Goal: Task Accomplishment & Management: Manage account settings

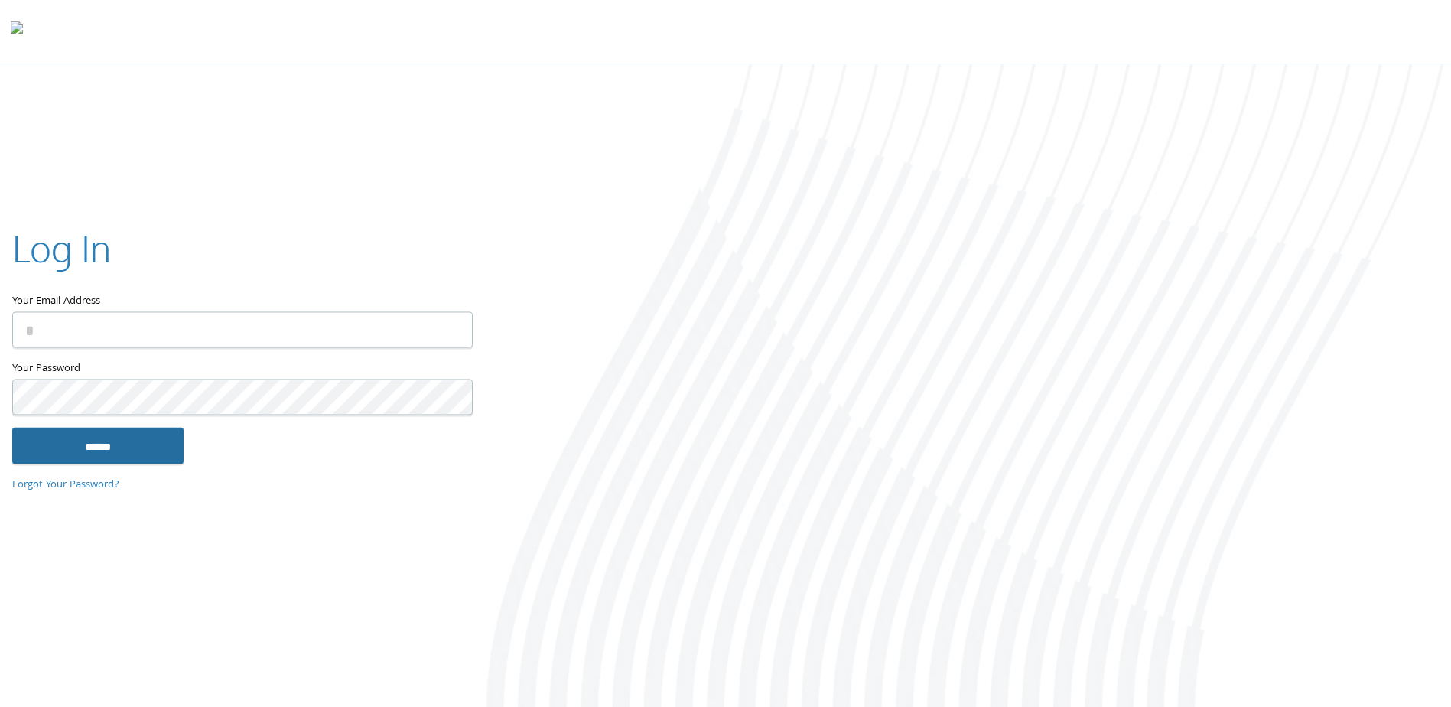
type input "**********"
click at [139, 446] on input "******" at bounding box center [97, 445] width 171 height 37
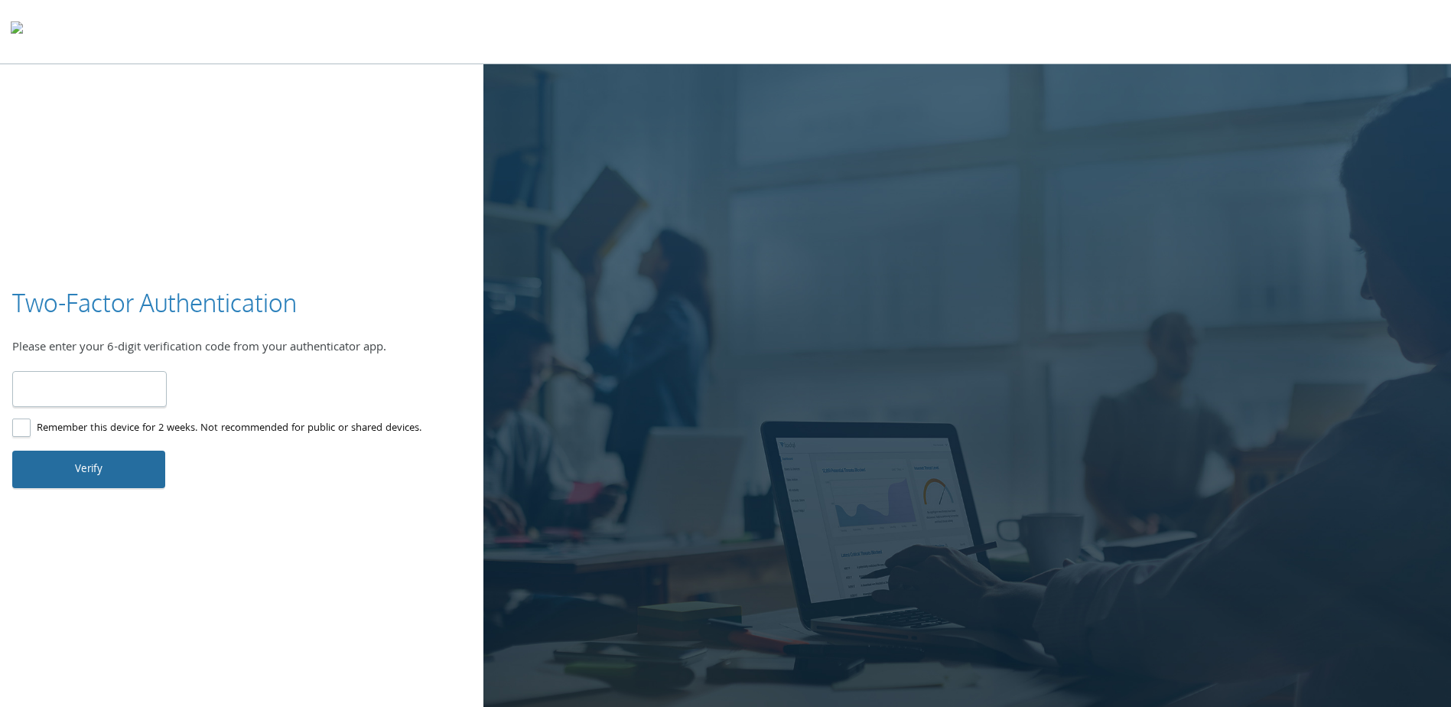
type input "******"
